Goal: Navigation & Orientation: Find specific page/section

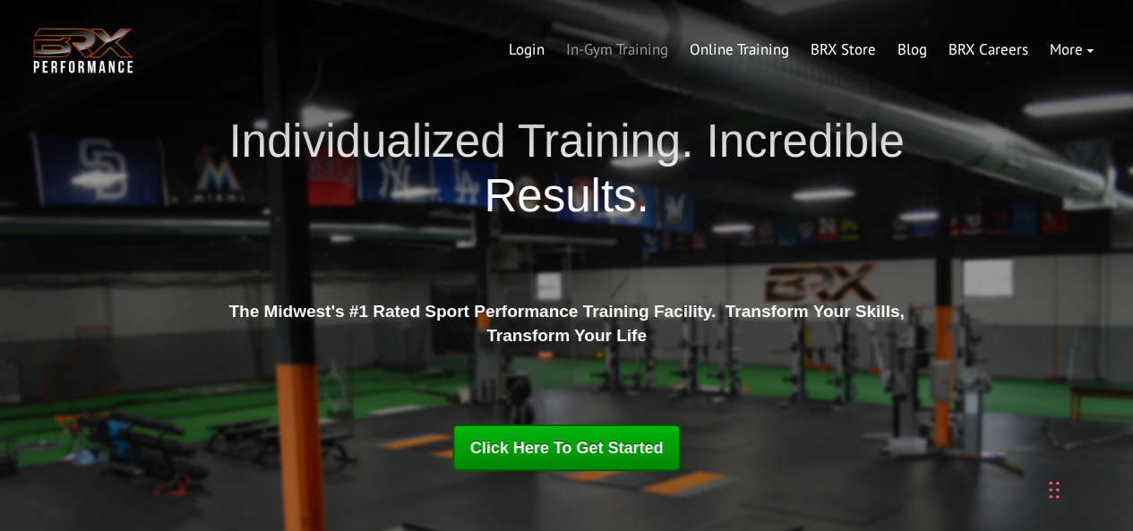
click at [630, 55] on link "In-Gym Training" at bounding box center [617, 50] width 124 height 43
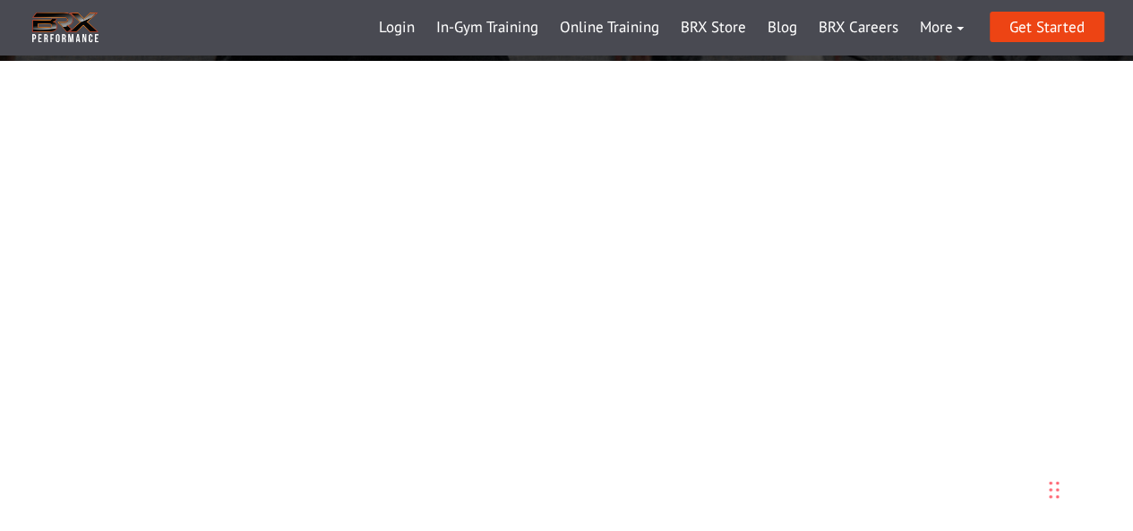
scroll to position [627, 0]
